Goal: Check status: Check status

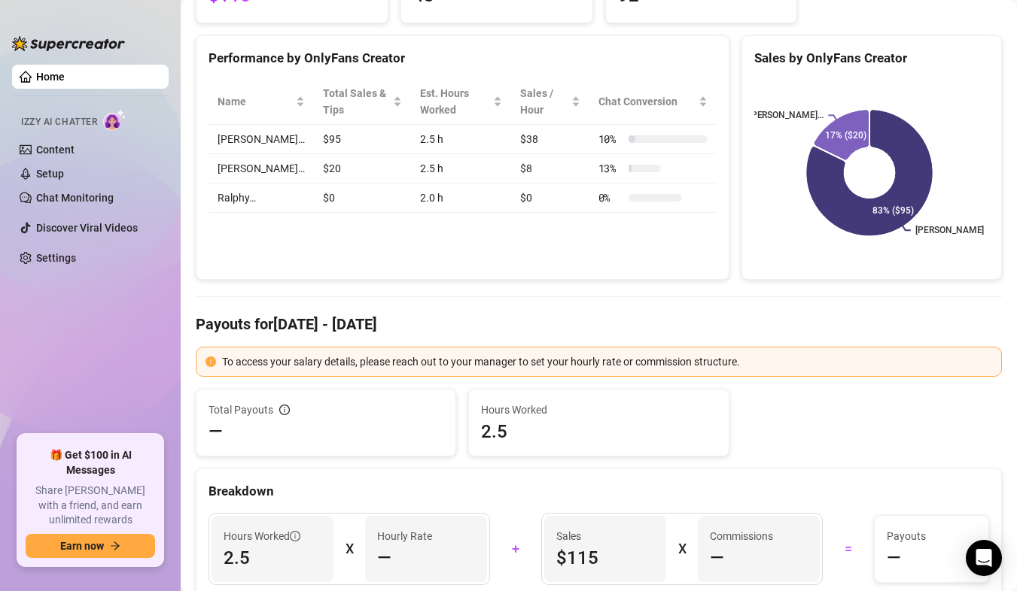
scroll to position [75, 0]
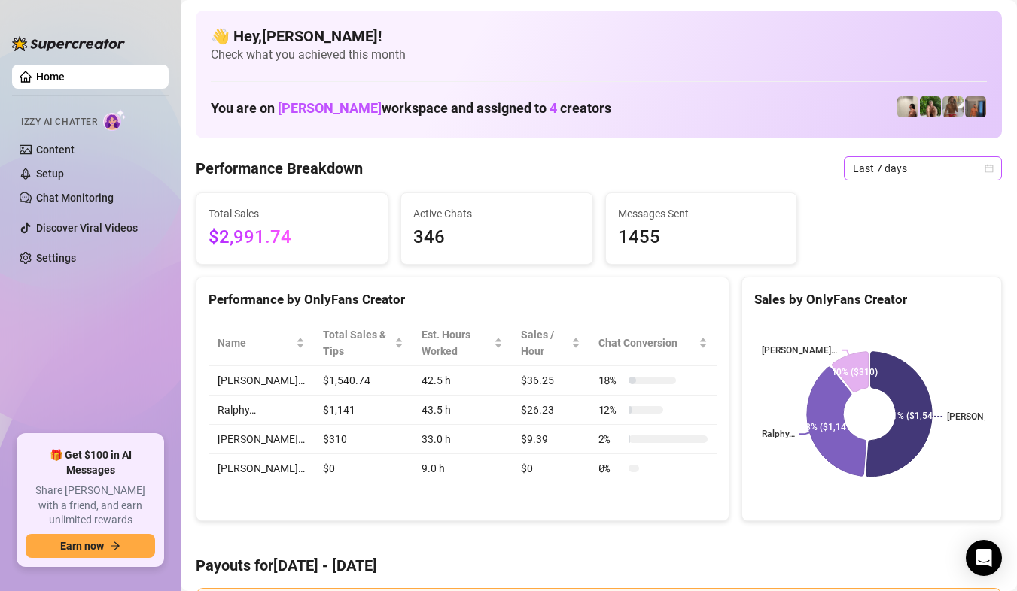
click at [974, 175] on span "Last 7 days" at bounding box center [923, 168] width 140 height 23
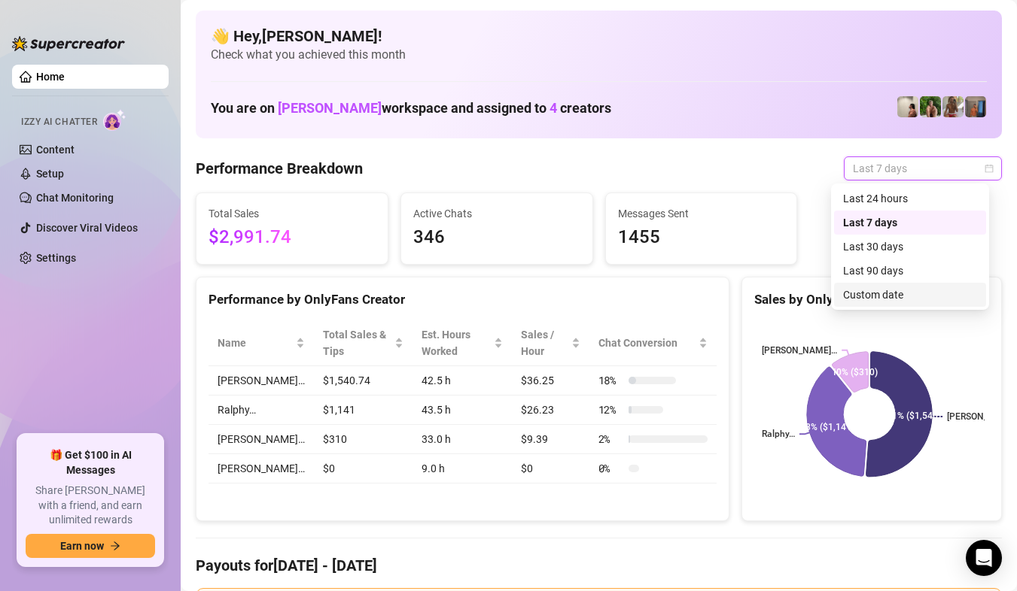
click at [908, 295] on div "Custom date" at bounding box center [910, 295] width 134 height 17
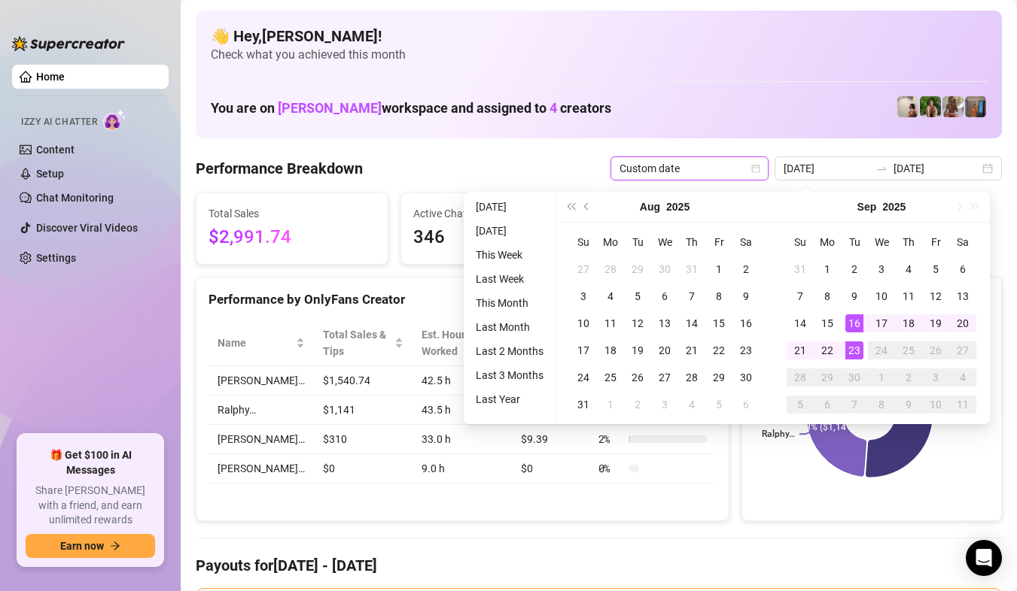
type input "[DATE]"
click at [861, 357] on div "23" at bounding box center [854, 351] width 18 height 18
click at [861, 357] on rect at bounding box center [869, 415] width 231 height 188
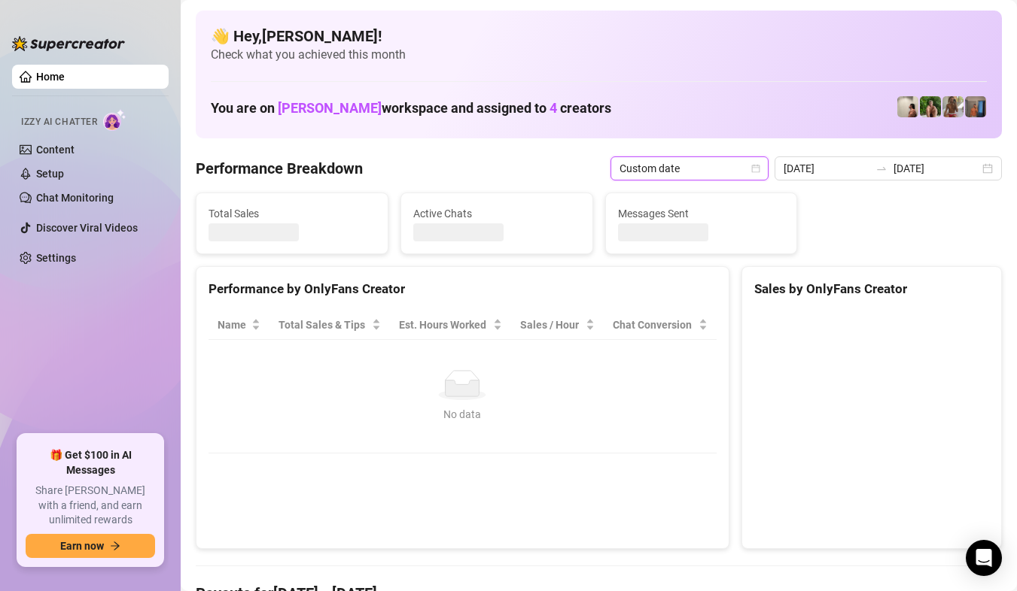
type input "[DATE]"
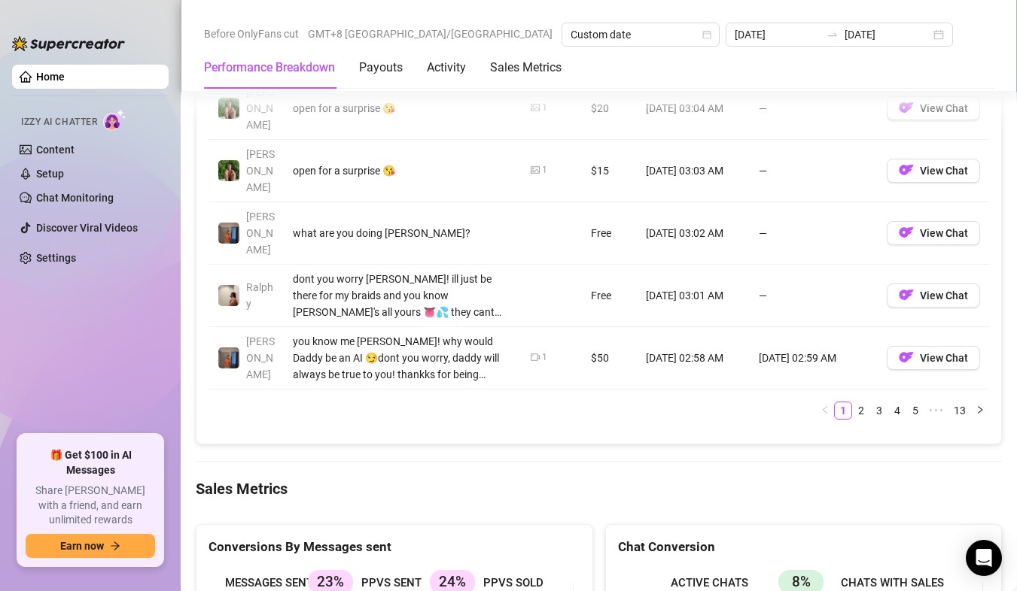
scroll to position [1881, 0]
